Goal: Communication & Community: Participate in discussion

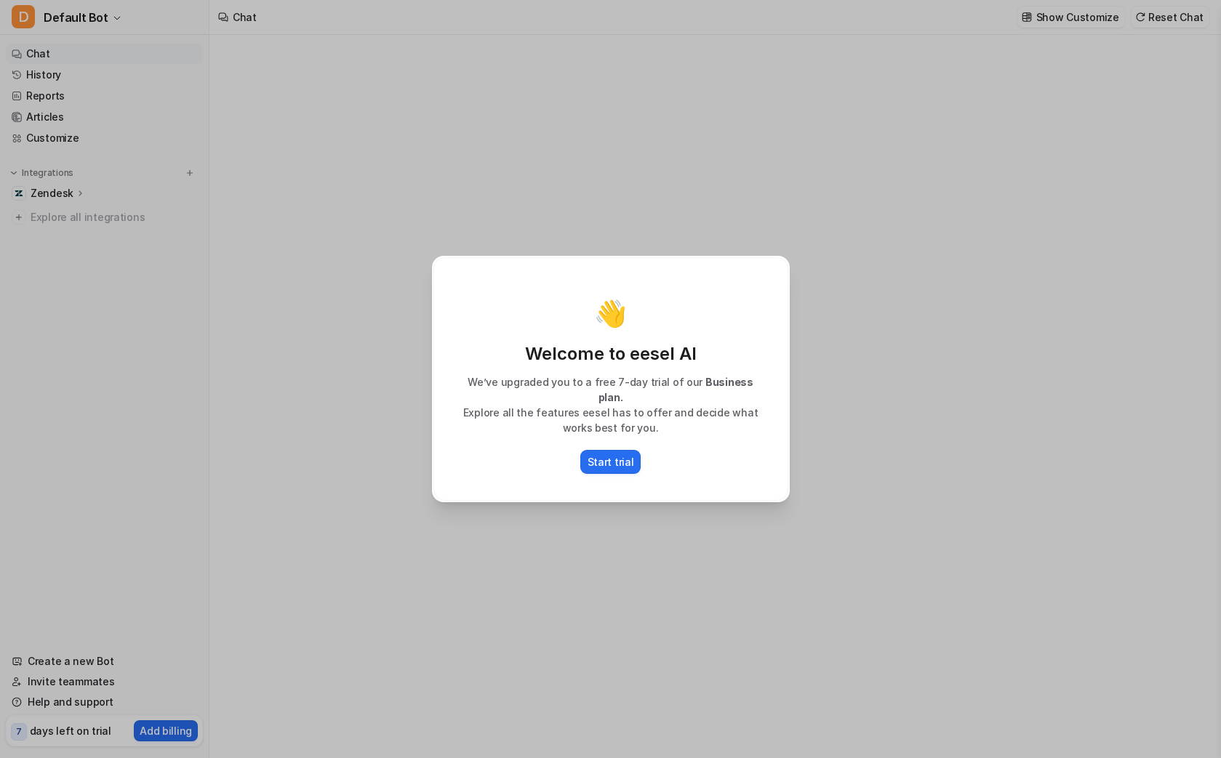
type textarea "**********"
click at [1062, 193] on div "👋 Welcome to eesel AI We’ve upgraded you to a free 7-day trial of our Business …" at bounding box center [610, 379] width 1221 height 758
